Goal: Task Accomplishment & Management: Manage account settings

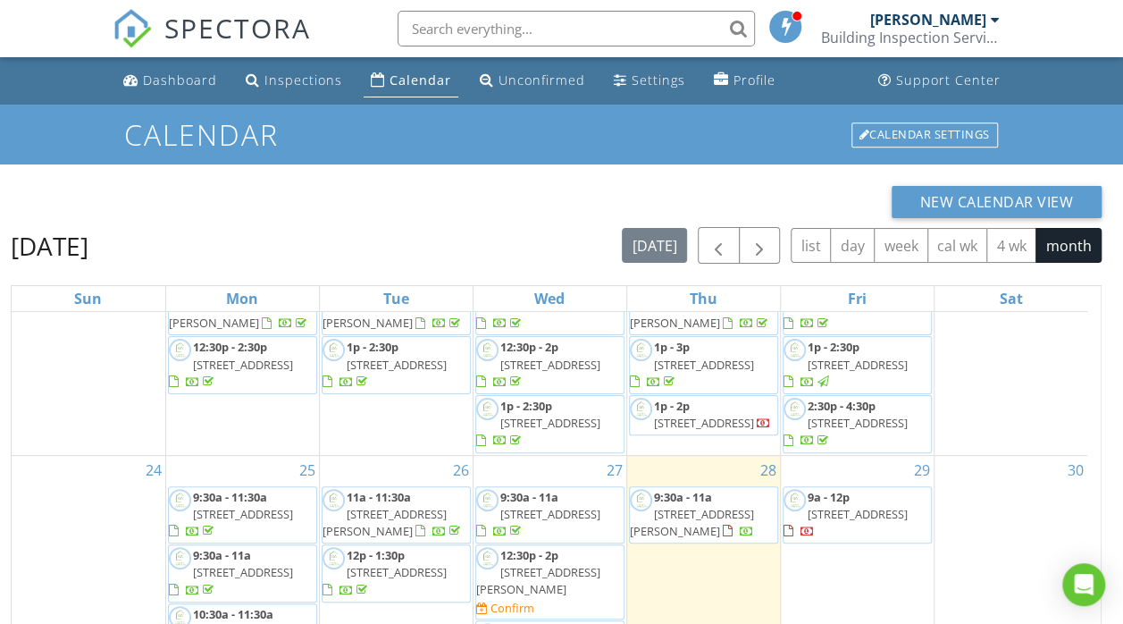
scroll to position [806, 0]
click at [718, 505] on span "[STREET_ADDRESS][PERSON_NAME]" at bounding box center [692, 521] width 124 height 33
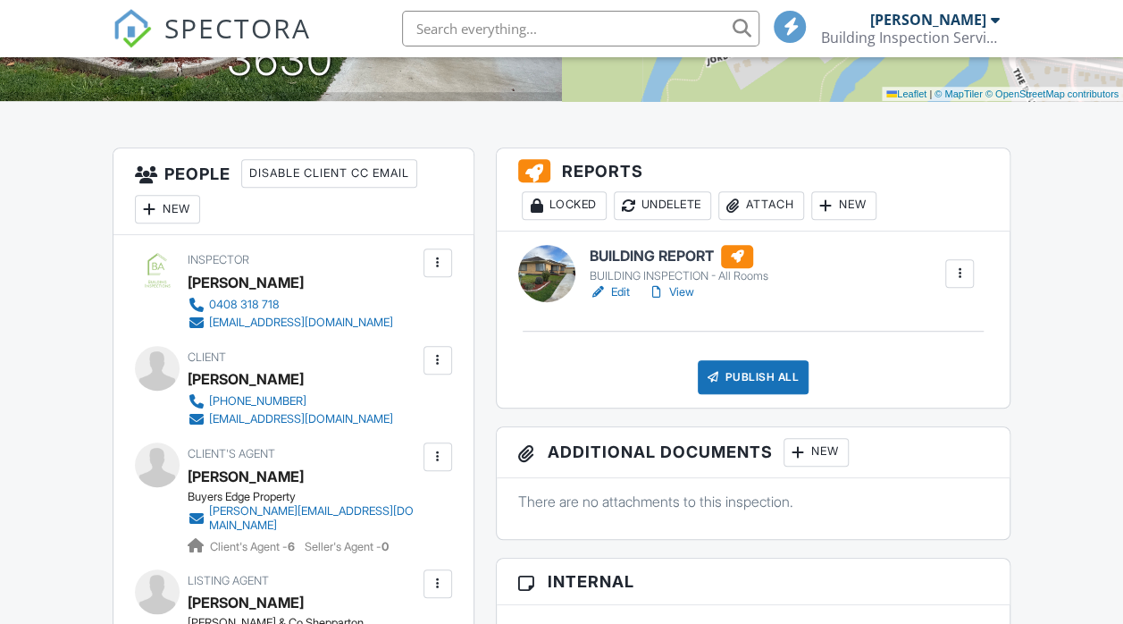
scroll to position [383, 0]
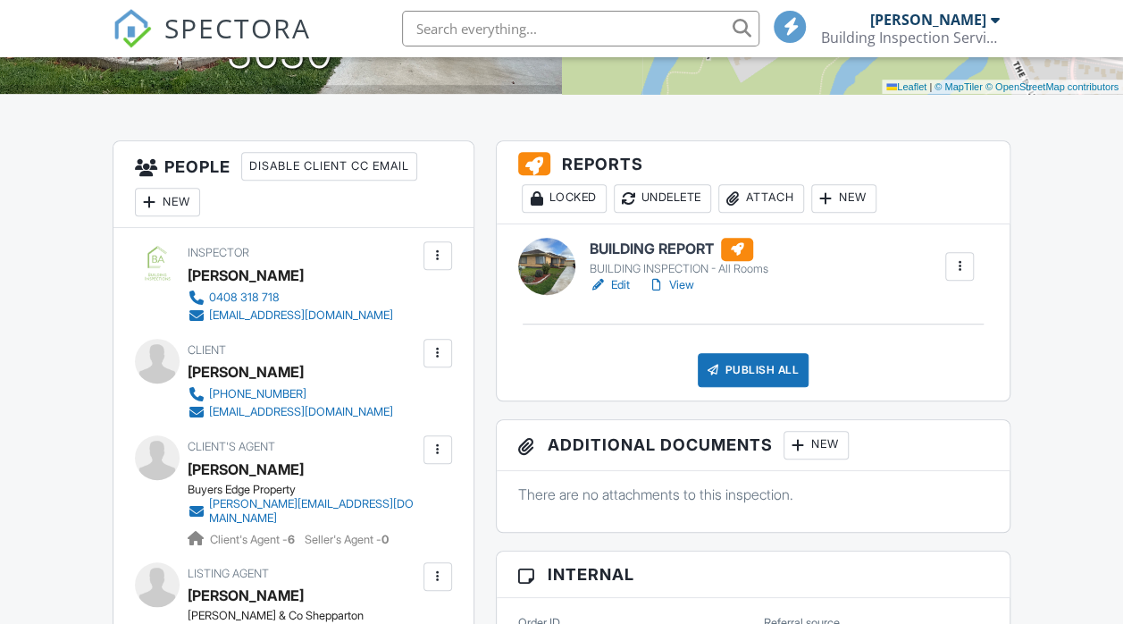
click at [627, 282] on link "Edit" at bounding box center [610, 285] width 40 height 18
